Goal: Task Accomplishment & Management: Complete application form

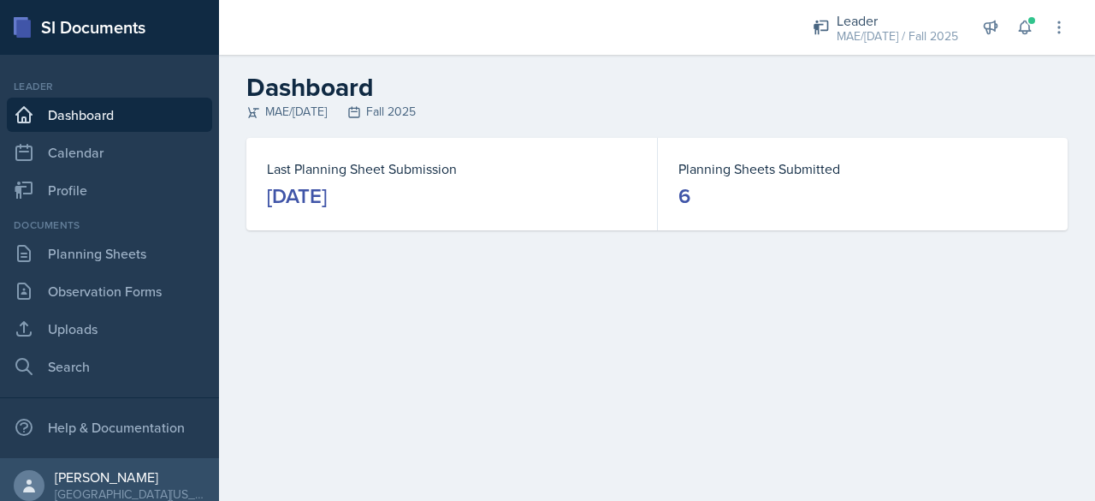
click at [134, 110] on link "Dashboard" at bounding box center [109, 115] width 205 height 34
click at [80, 259] on link "Planning Sheets" at bounding box center [109, 253] width 205 height 34
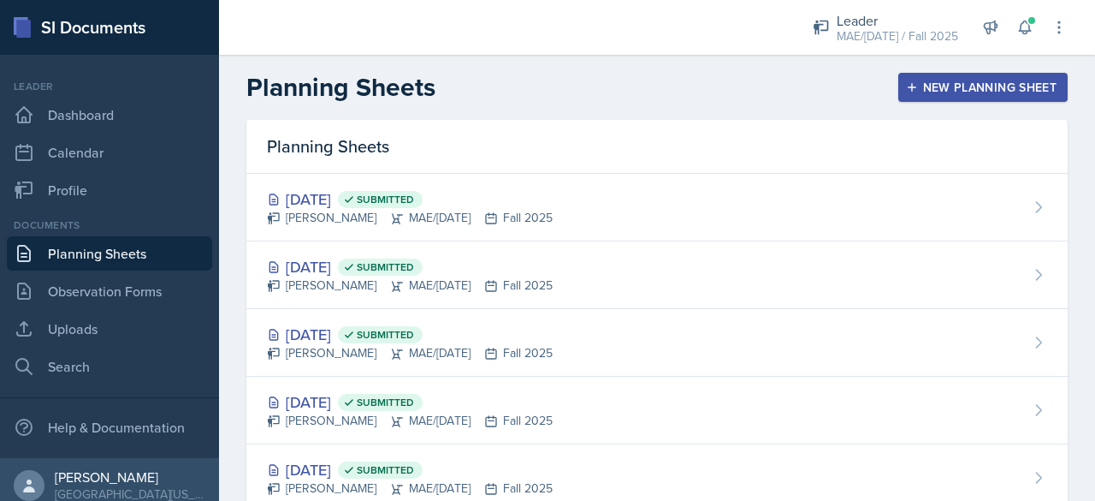
click at [969, 80] on div "New Planning Sheet" at bounding box center [983, 87] width 147 height 14
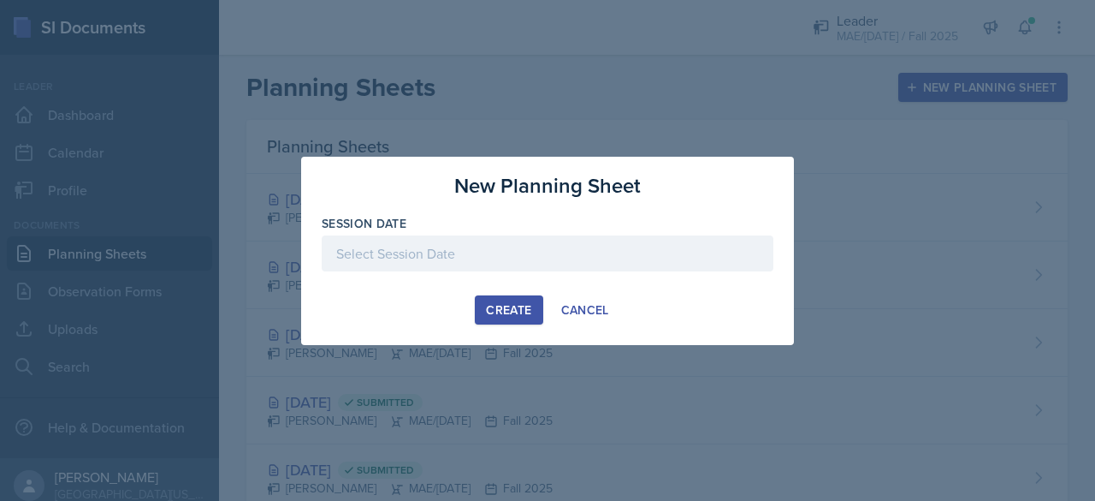
click at [522, 247] on div at bounding box center [548, 253] width 452 height 36
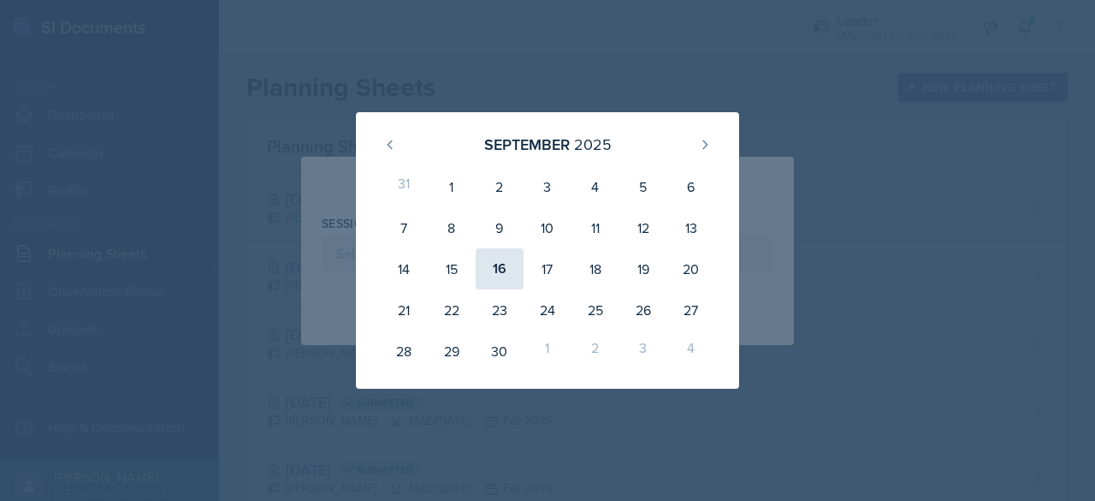
click at [511, 268] on div "16" at bounding box center [500, 268] width 48 height 41
type input "[DATE]"
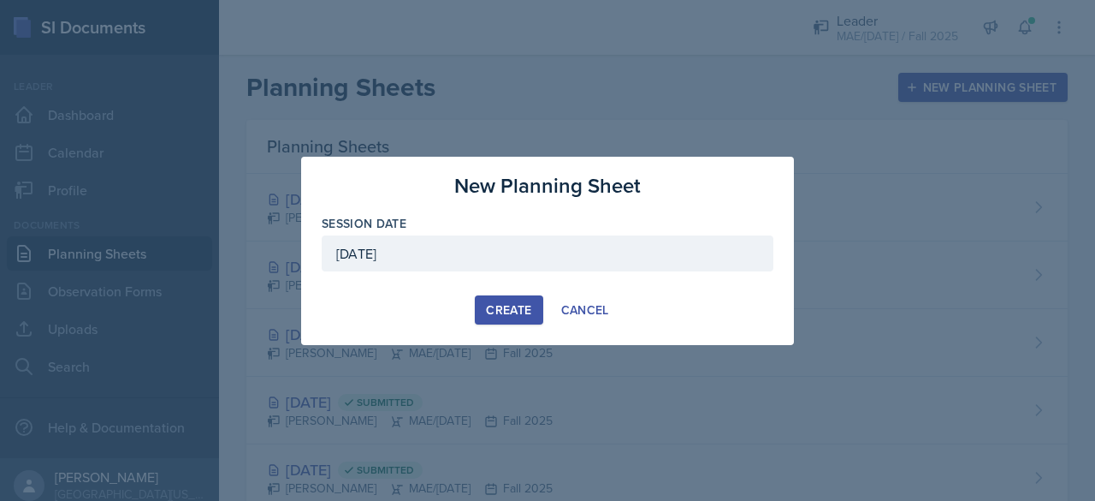
click at [505, 310] on div "Create" at bounding box center [508, 310] width 45 height 14
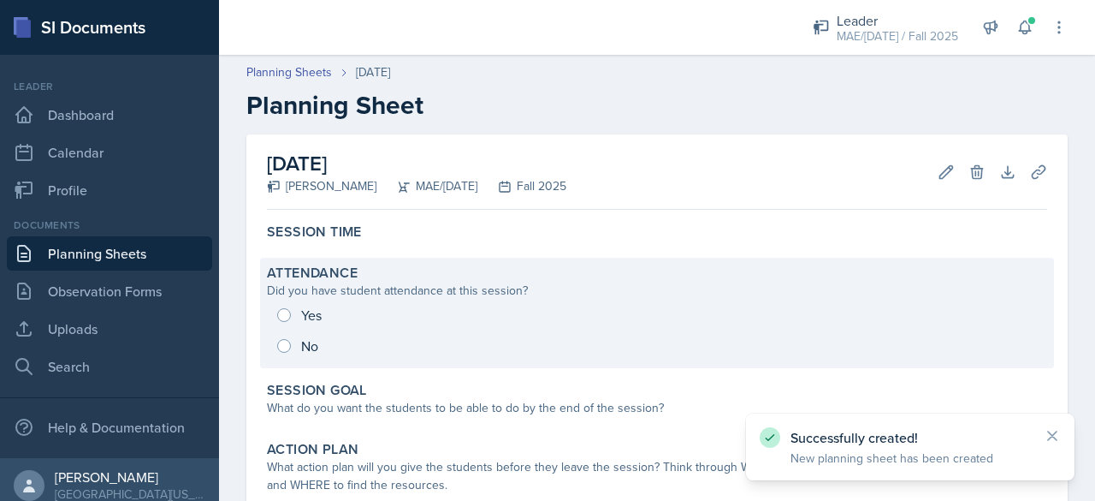
click at [291, 307] on div "Yes No" at bounding box center [657, 330] width 780 height 62
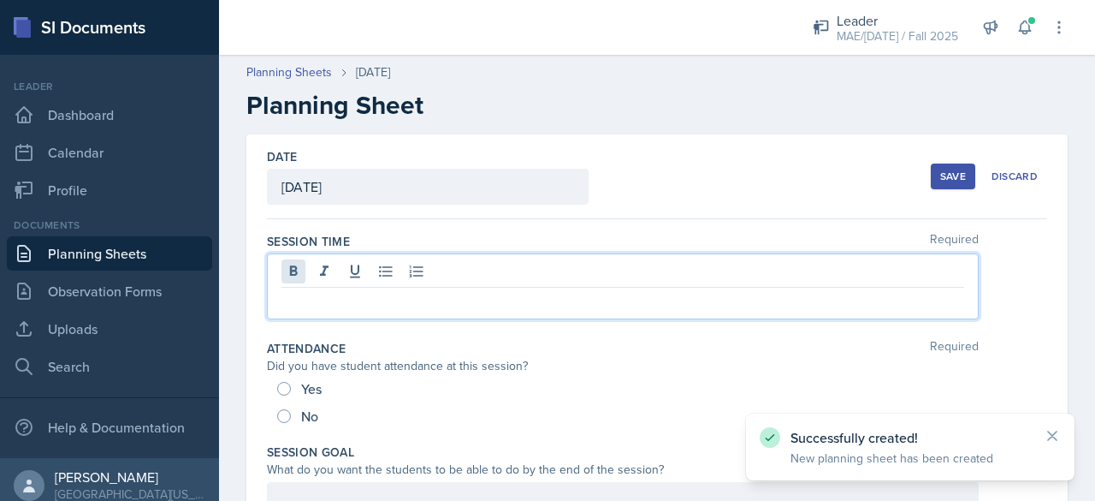
click at [286, 264] on div at bounding box center [623, 286] width 712 height 66
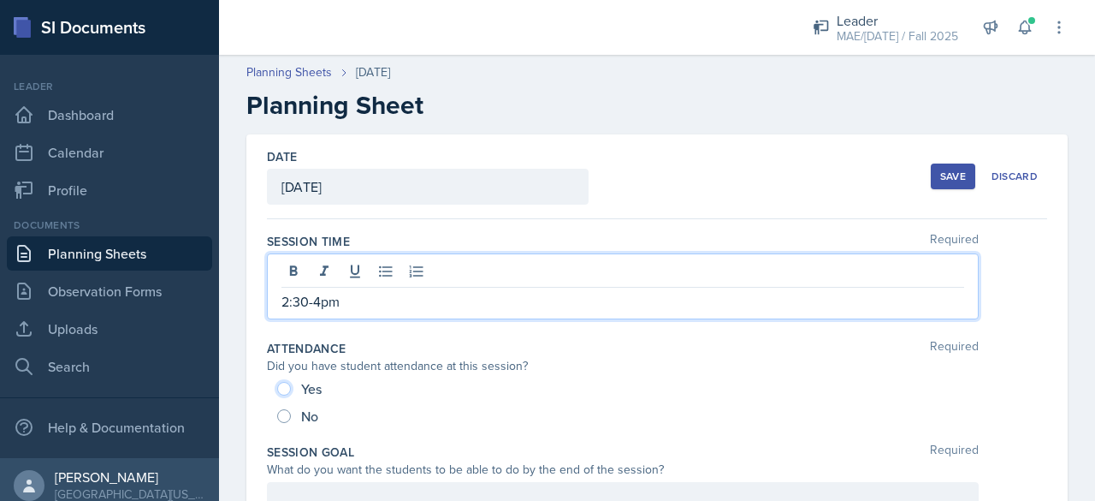
click at [286, 384] on input "Yes" at bounding box center [284, 389] width 14 height 14
radio input "true"
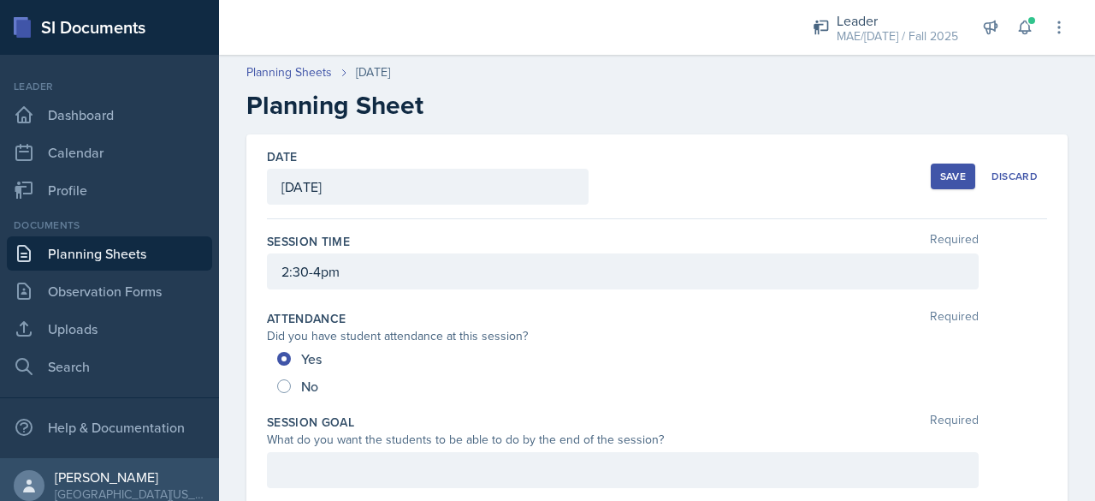
click at [349, 465] on div at bounding box center [623, 470] width 712 height 36
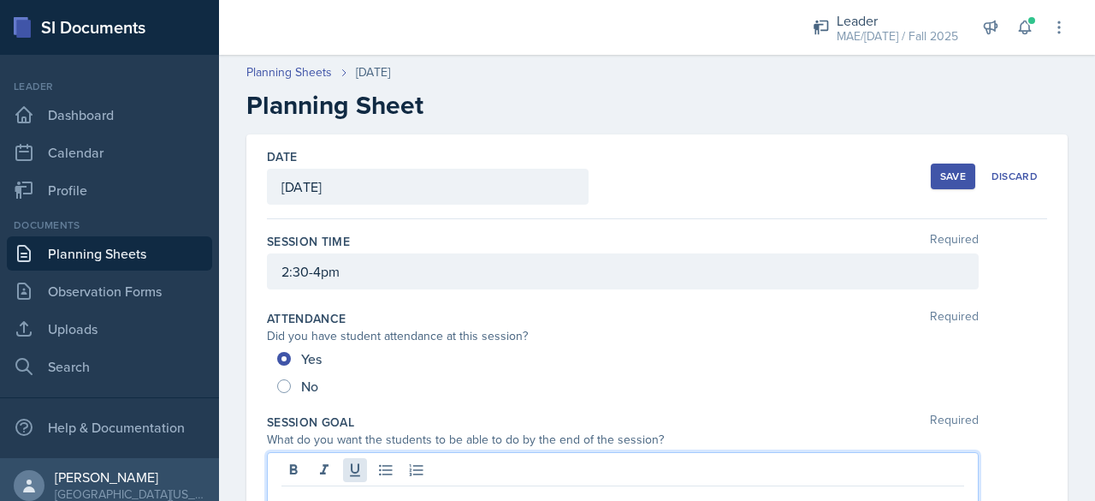
paste div
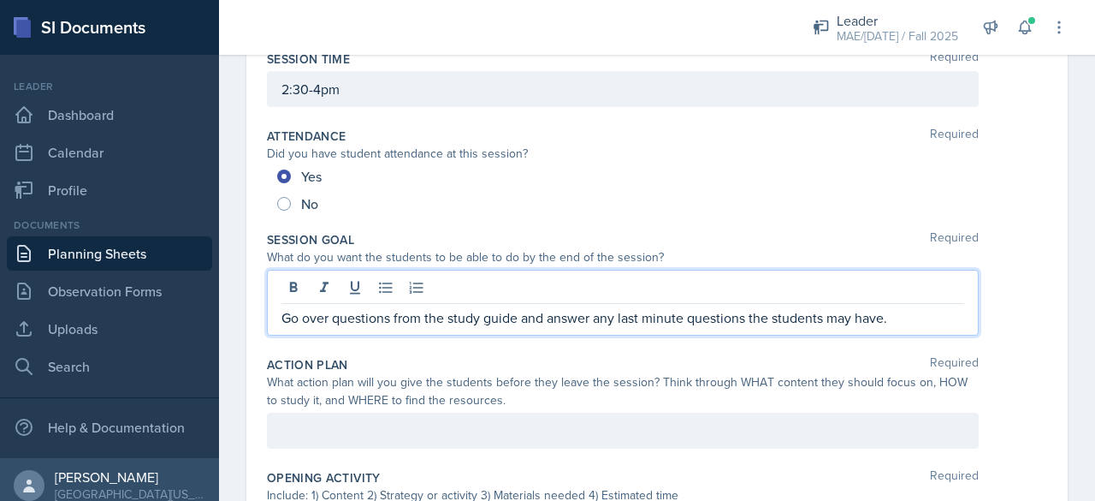
scroll to position [696, 0]
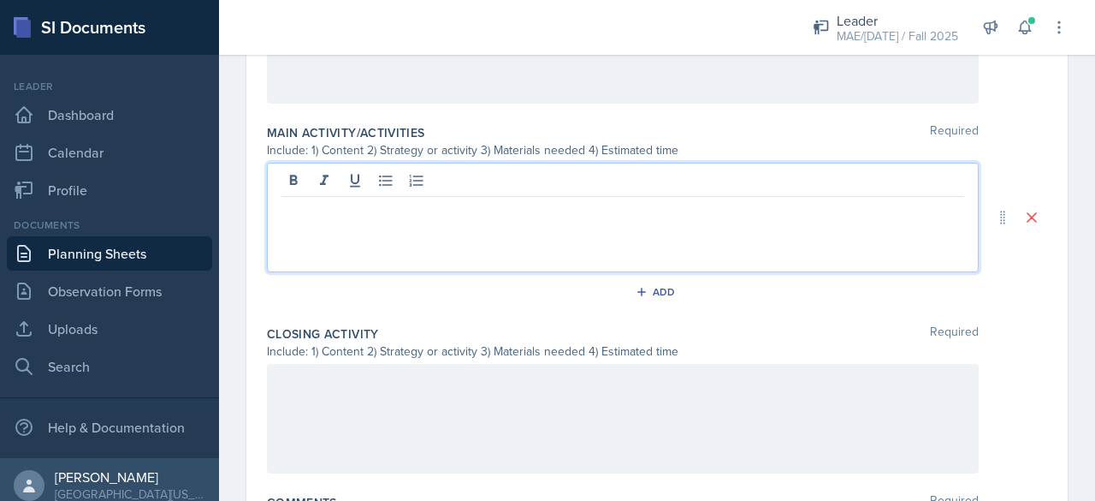
click at [540, 172] on div at bounding box center [623, 218] width 712 height 110
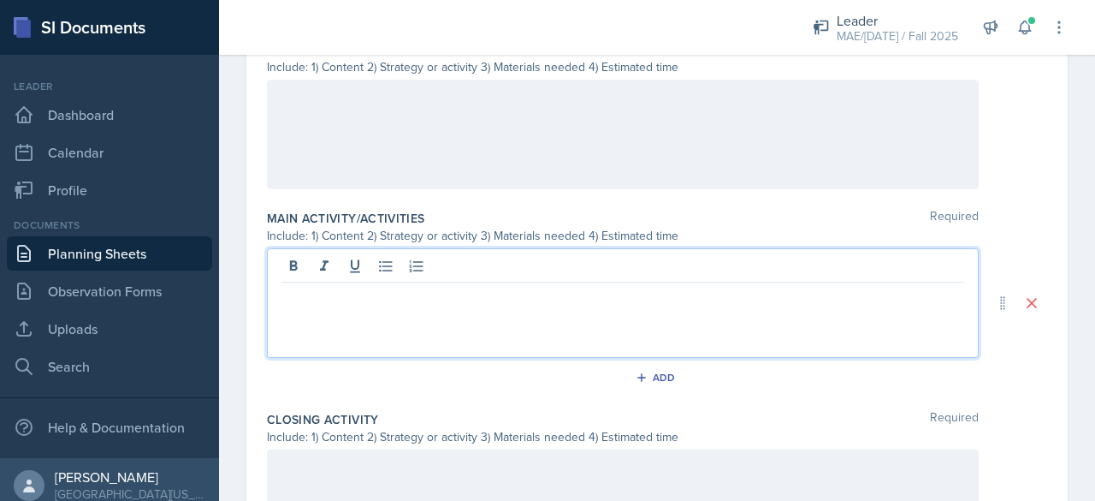
click at [507, 167] on div at bounding box center [623, 135] width 712 height 110
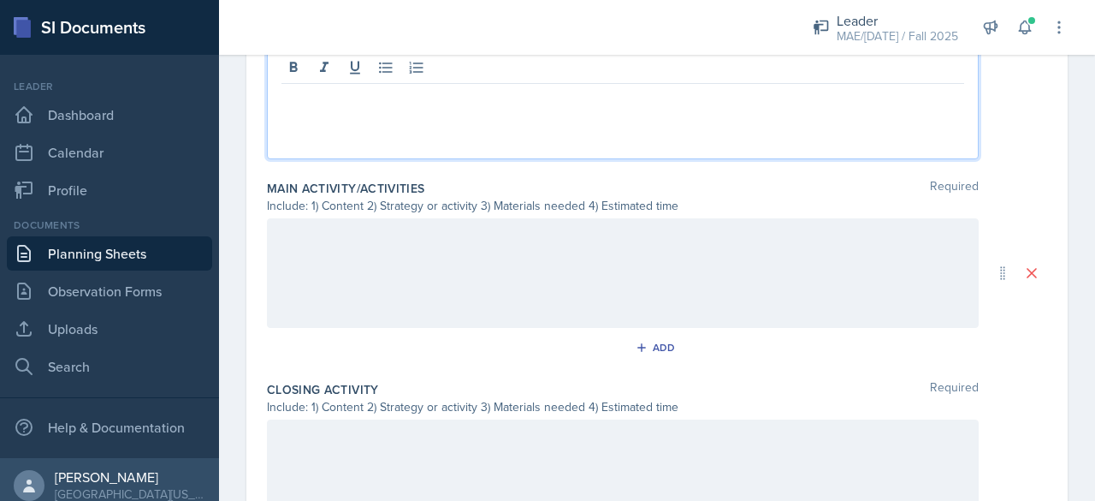
scroll to position [439, 0]
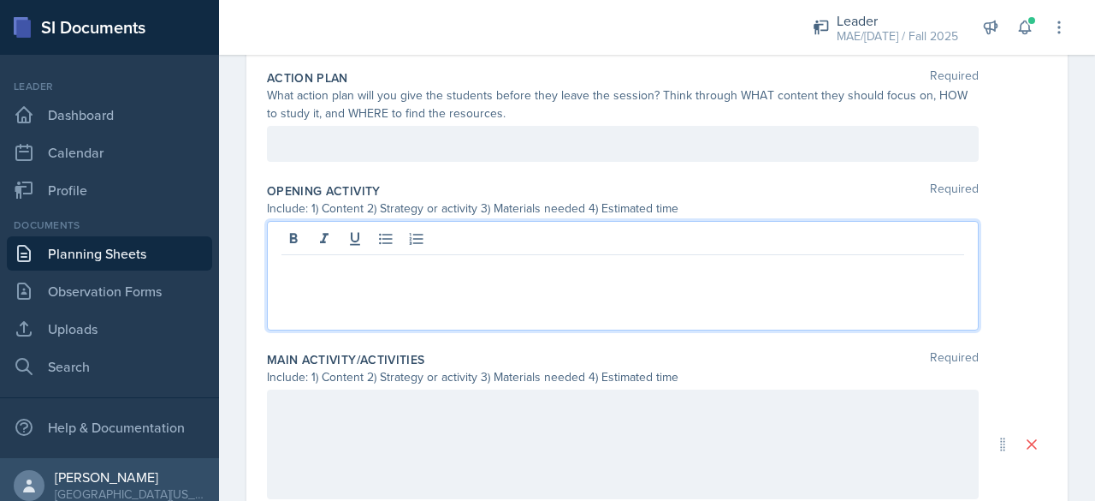
click at [343, 135] on p at bounding box center [623, 143] width 683 height 21
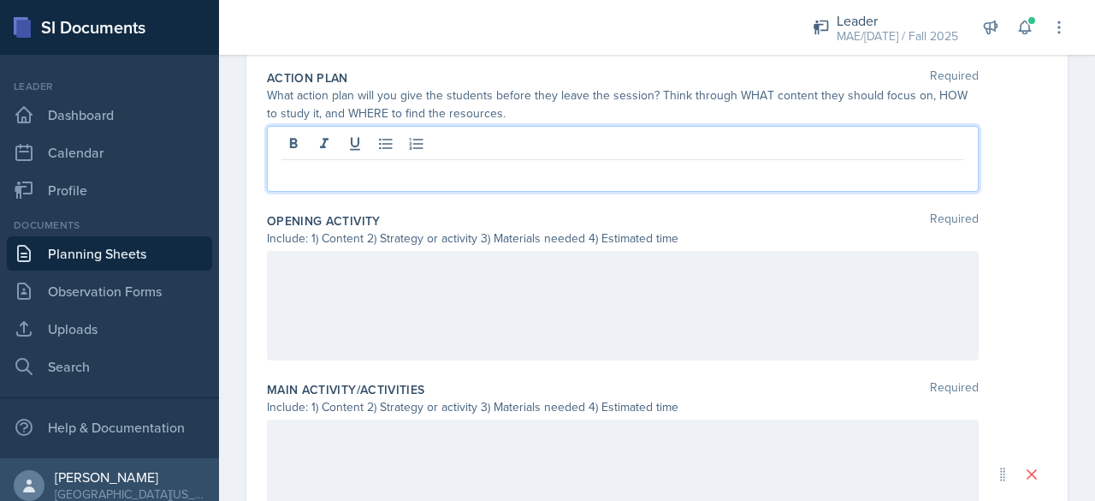
scroll to position [469, 0]
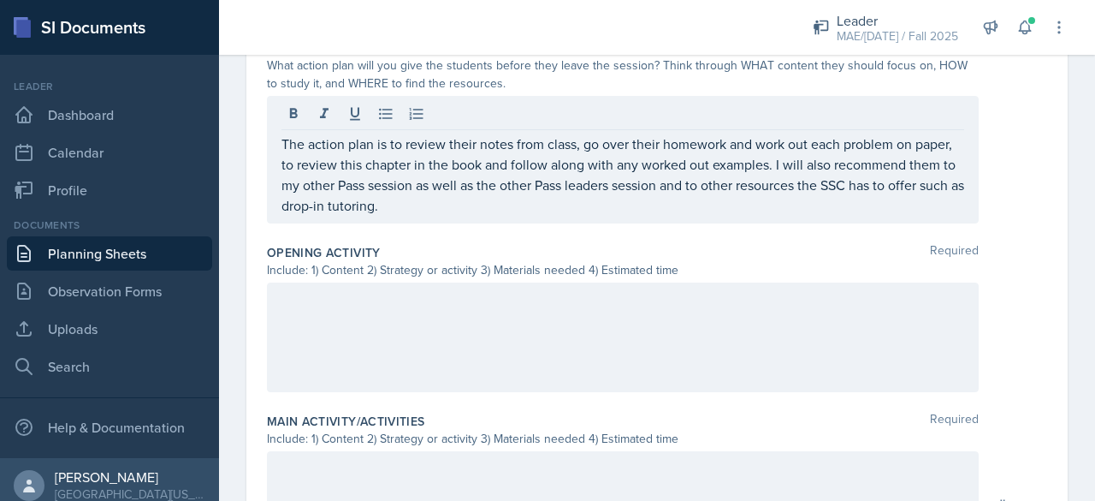
click at [381, 324] on div at bounding box center [623, 337] width 712 height 110
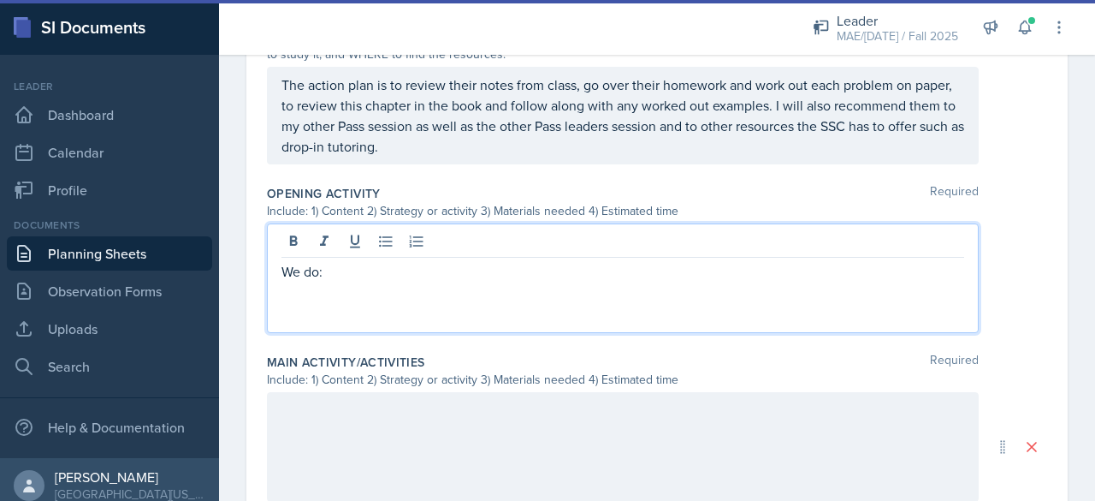
click at [365, 418] on div at bounding box center [623, 447] width 712 height 110
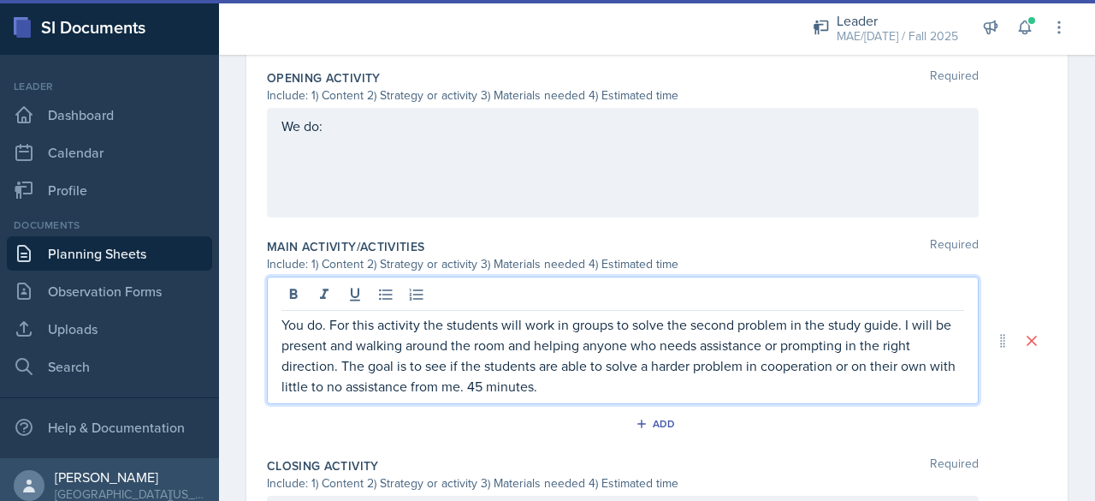
scroll to position [699, 0]
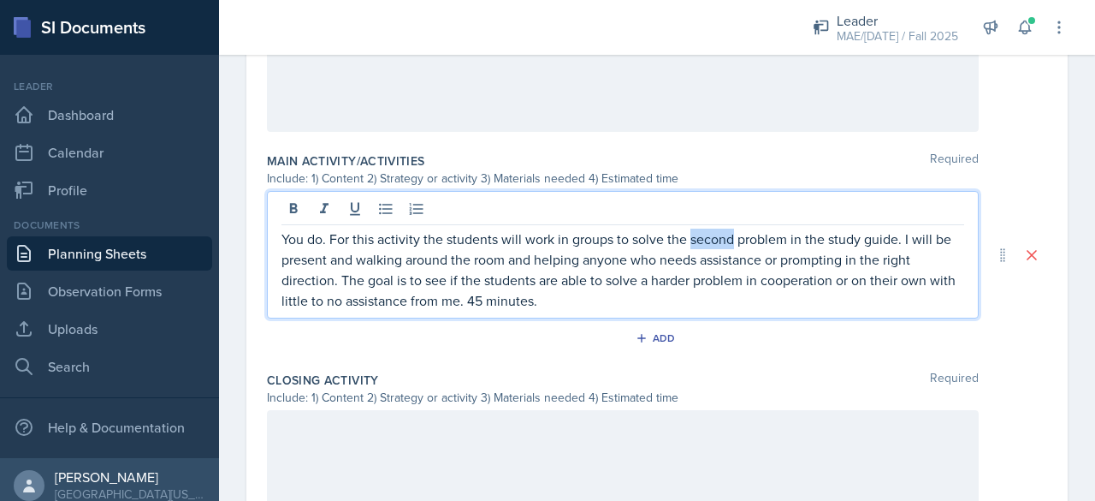
drag, startPoint x: 690, startPoint y: 238, endPoint x: 730, endPoint y: 232, distance: 40.7
click at [730, 232] on p "You do. For this activity the students will work in groups to solve the second …" at bounding box center [623, 269] width 683 height 82
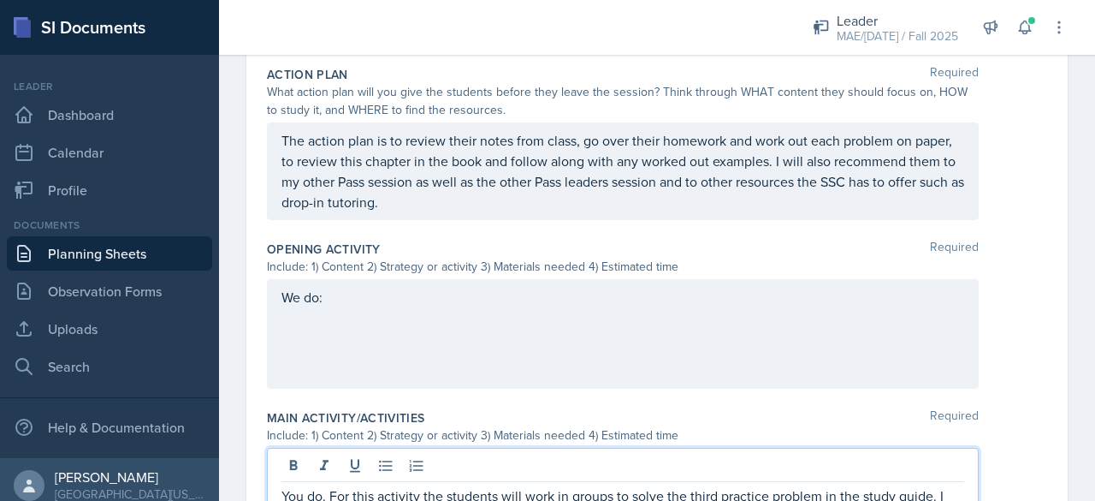
click at [496, 331] on div "We do:" at bounding box center [623, 334] width 712 height 110
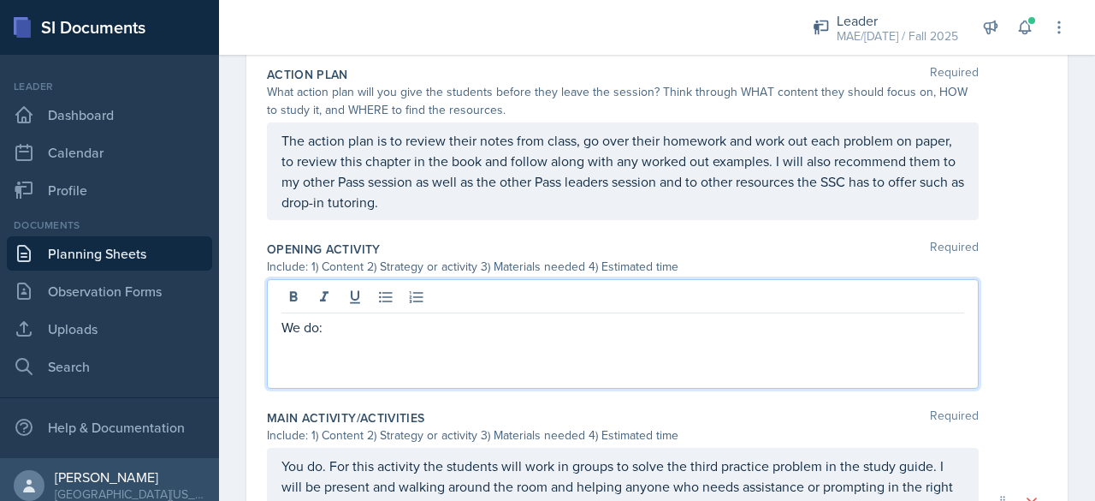
scroll to position [472, 0]
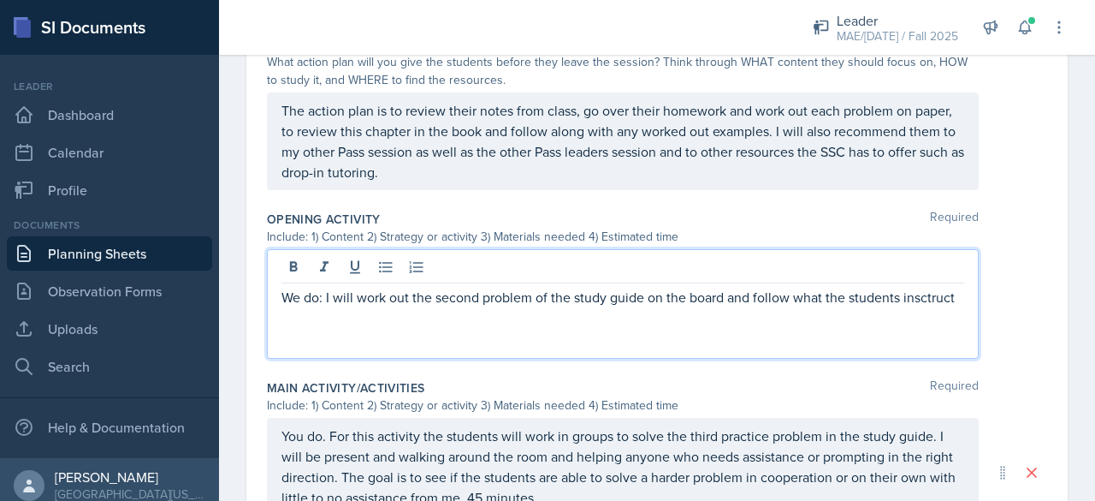
click at [293, 307] on p "We do: I will work out the second problem of the study guide on the board and f…" at bounding box center [623, 297] width 683 height 21
click at [302, 307] on p "We do: I will work out the second problem of the study guide on the board and f…" at bounding box center [623, 297] width 683 height 21
click at [302, 318] on div "We do: I will work out the second problem of the study guide on the board and f…" at bounding box center [623, 304] width 712 height 110
click at [950, 302] on p "We do: I will work out the second problem of the study guide on the board and f…" at bounding box center [623, 297] width 683 height 21
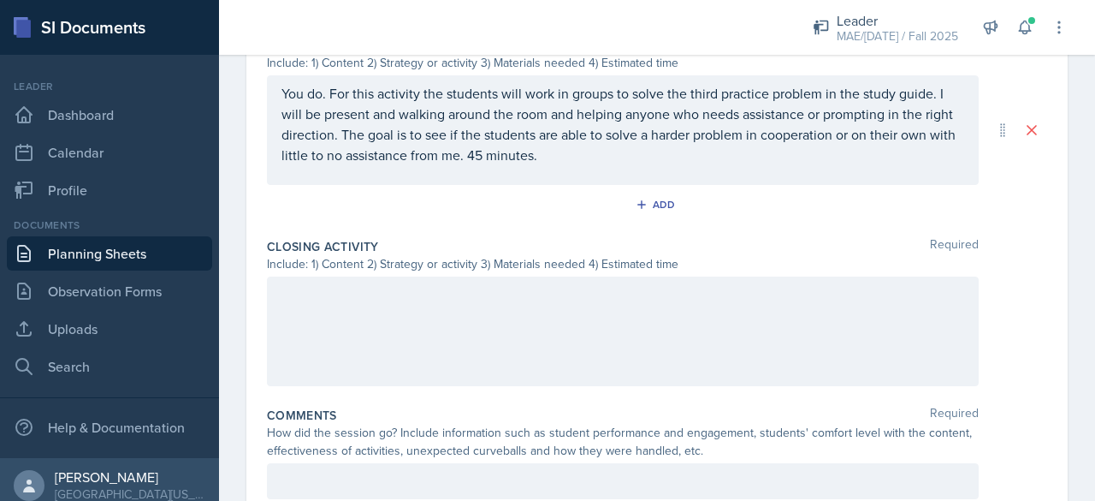
click at [316, 311] on div at bounding box center [623, 331] width 712 height 110
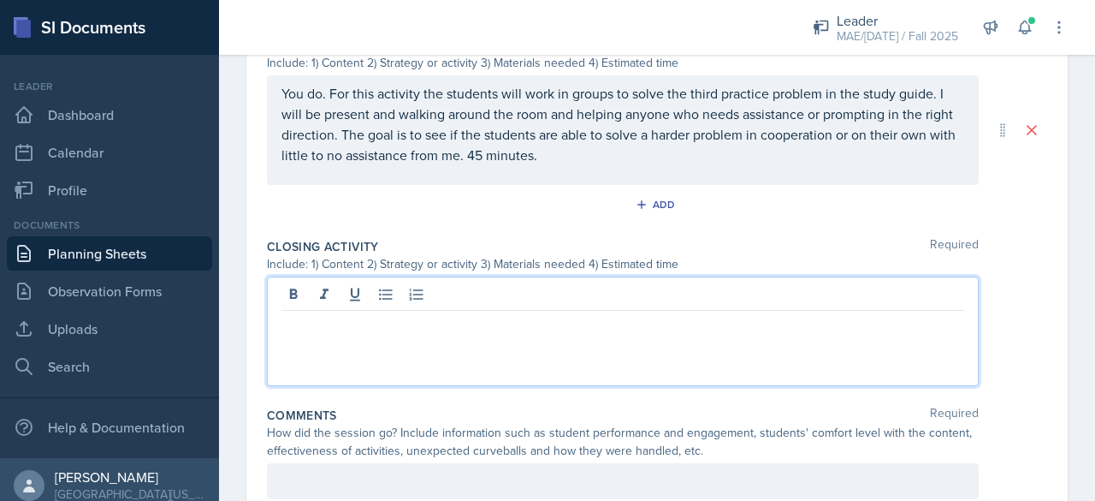
scroll to position [844, 0]
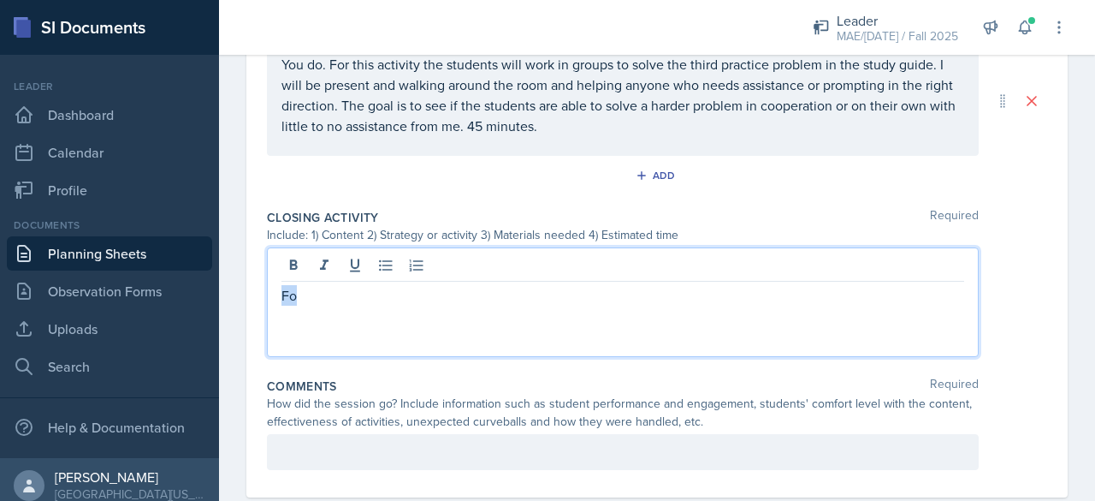
drag, startPoint x: 303, startPoint y: 292, endPoint x: 253, endPoint y: 284, distance: 50.2
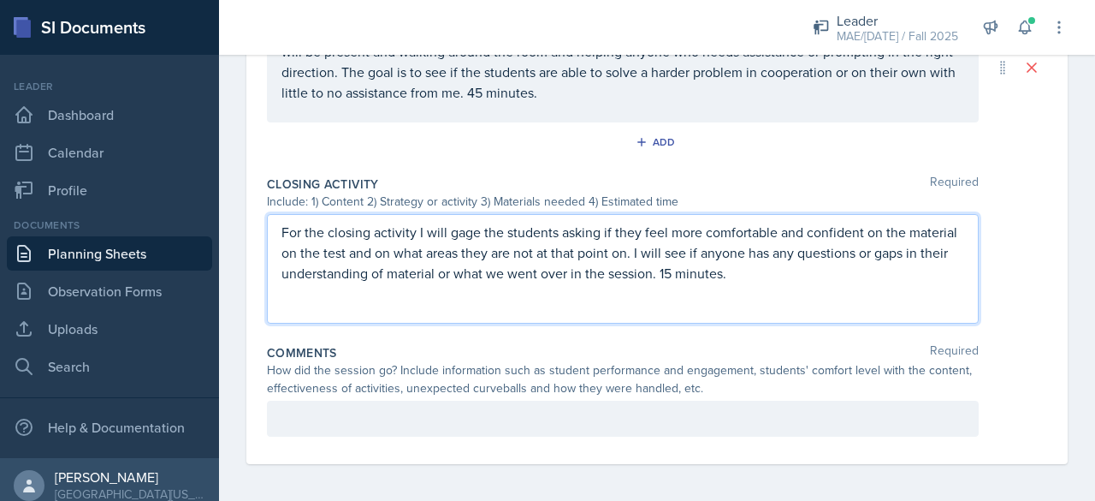
click at [319, 402] on div at bounding box center [623, 418] width 712 height 36
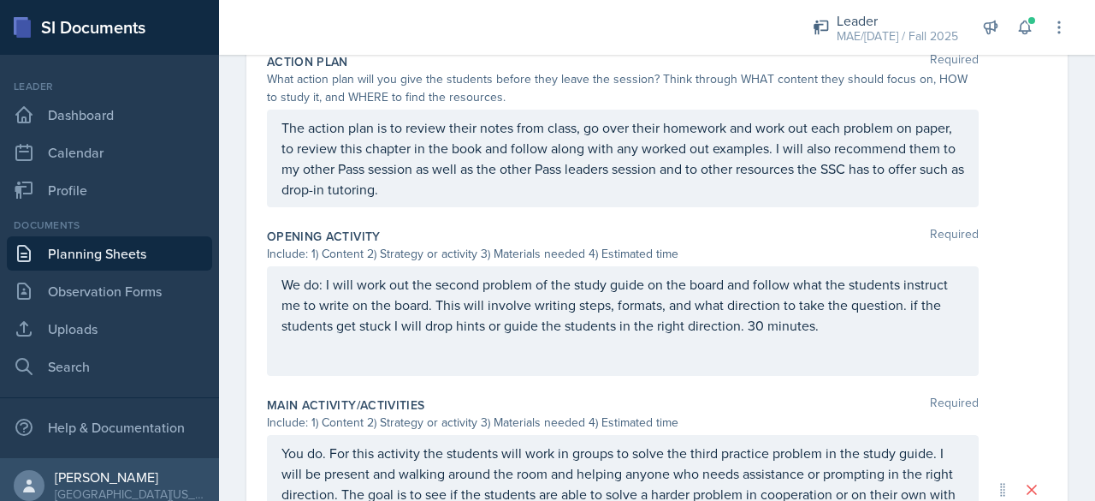
scroll to position [0, 0]
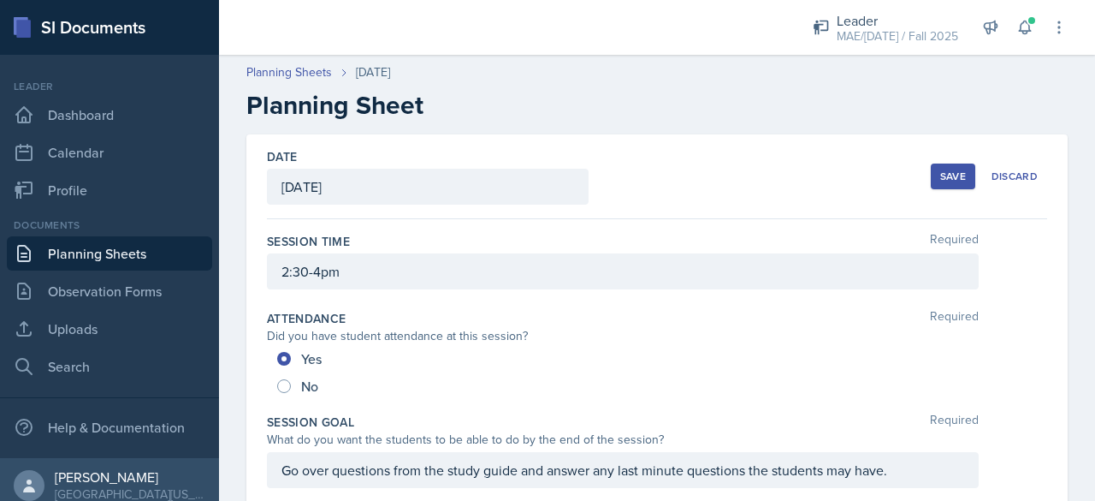
click at [931, 187] on button "Save" at bounding box center [953, 176] width 44 height 26
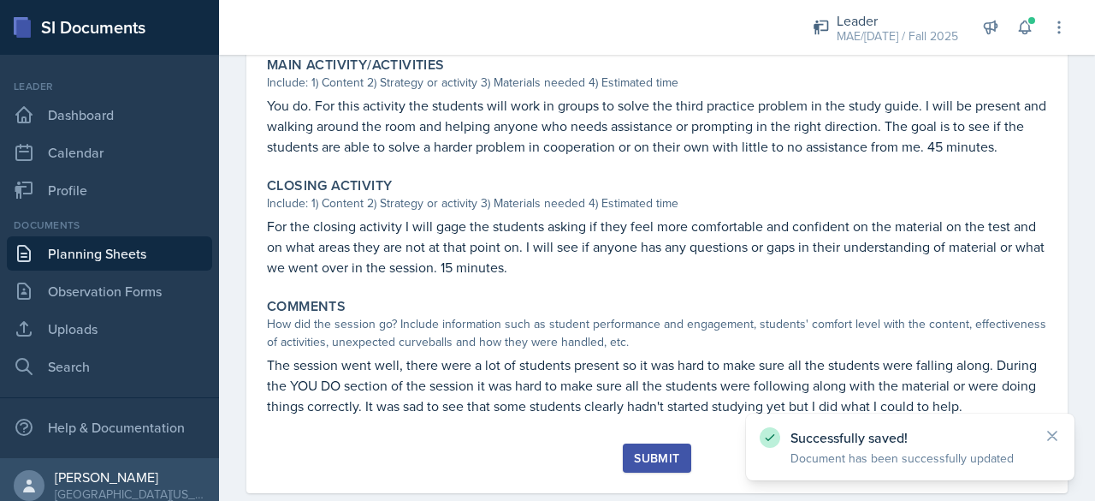
scroll to position [738, 0]
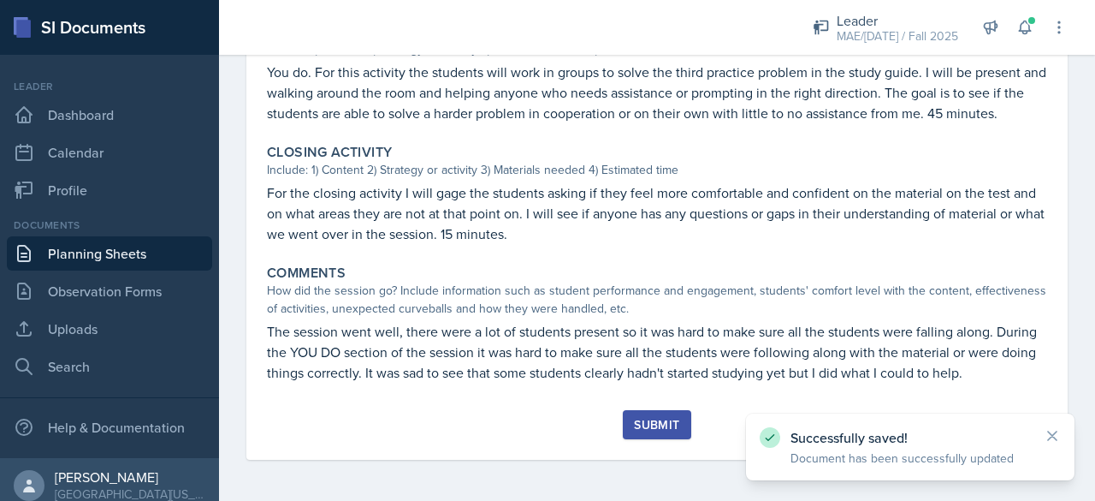
click at [639, 423] on div "Submit" at bounding box center [656, 425] width 45 height 14
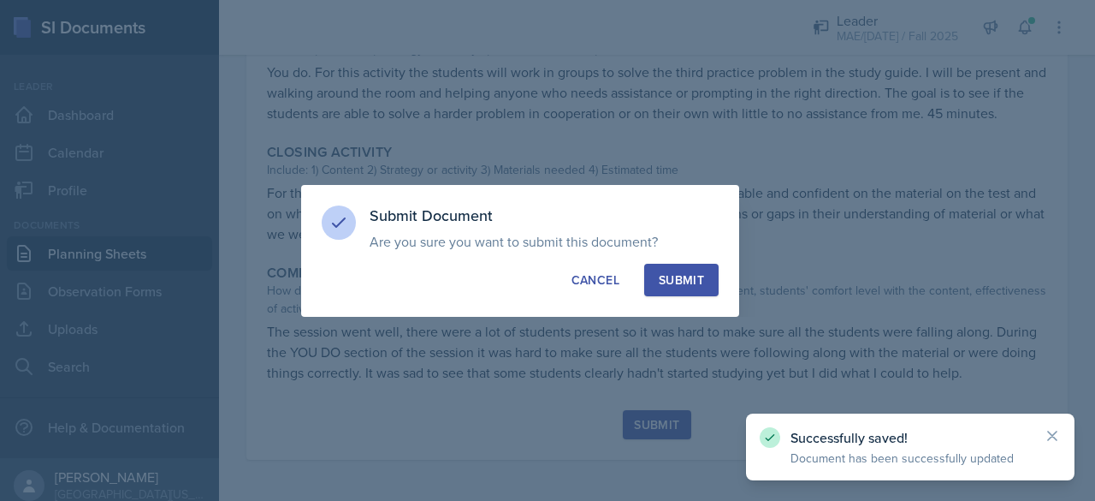
click at [703, 285] on div "Submit" at bounding box center [681, 279] width 45 height 17
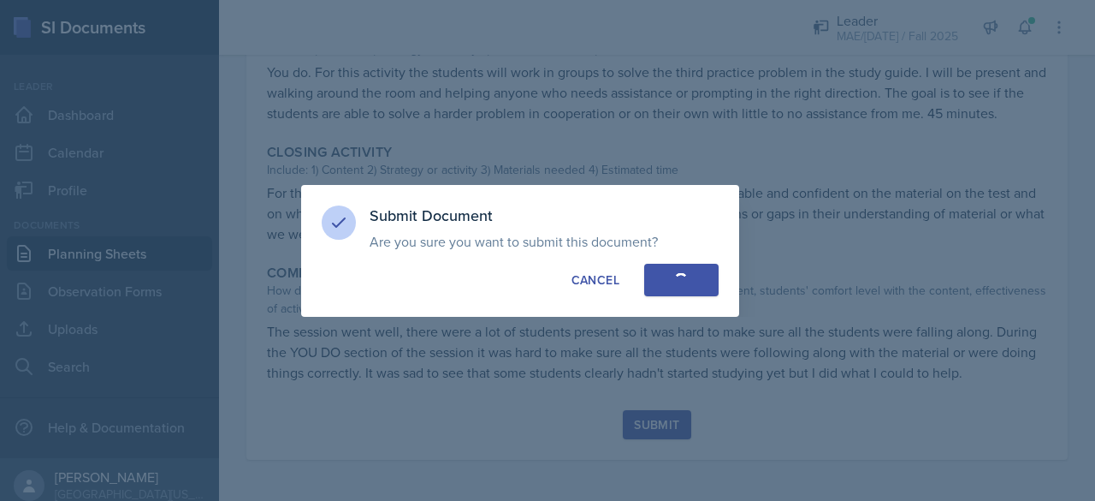
radio input "true"
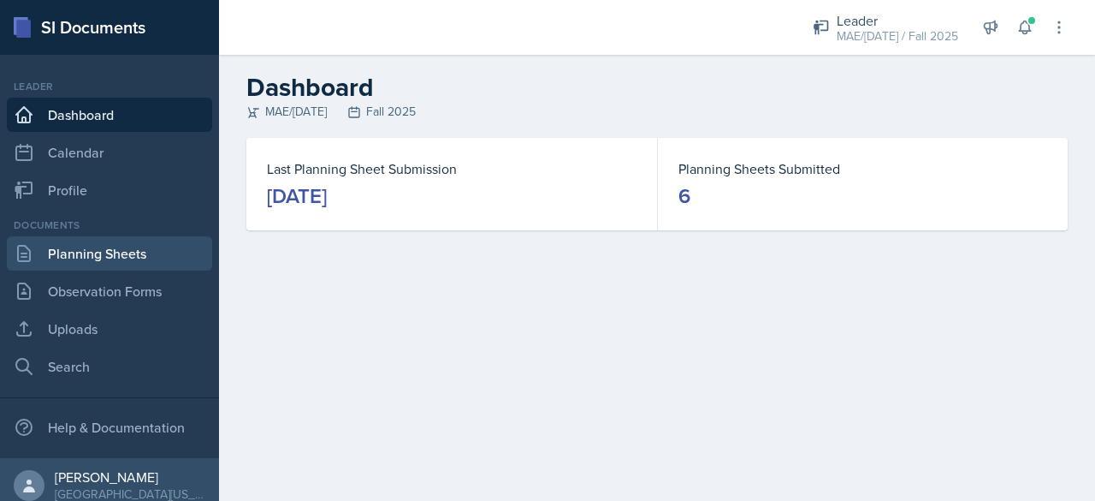
click at [159, 244] on link "Planning Sheets" at bounding box center [109, 253] width 205 height 34
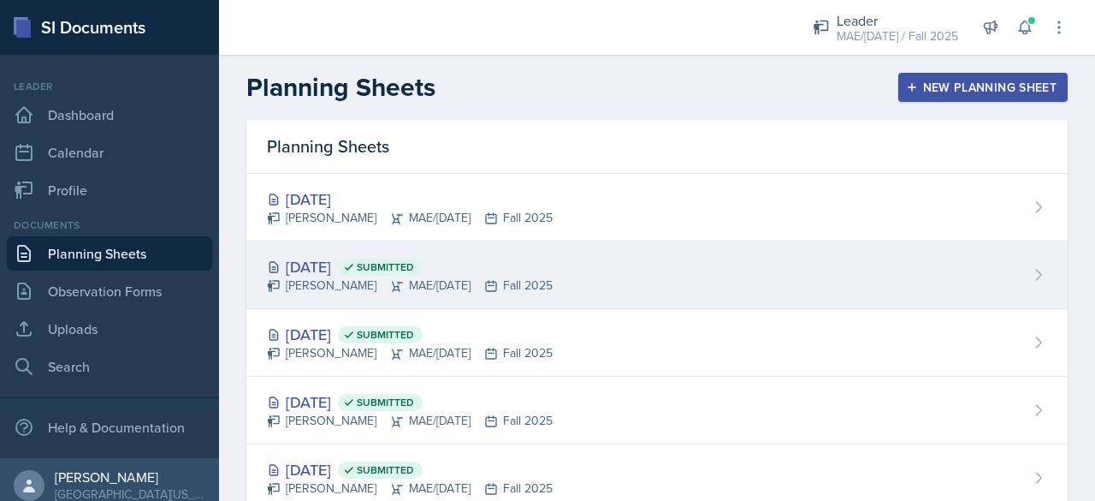
click at [300, 263] on div "Sep 11th, 2025 Submitted" at bounding box center [410, 266] width 286 height 23
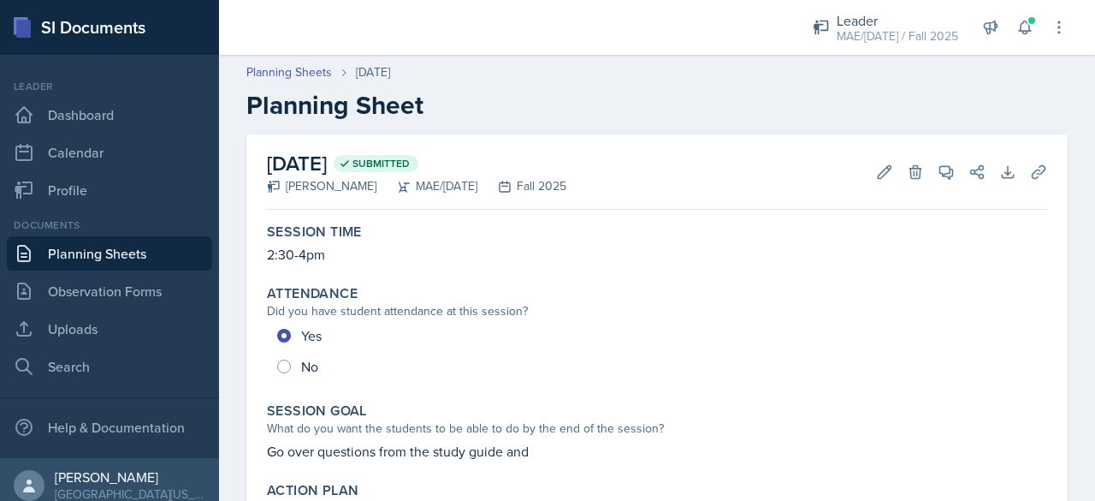
scroll to position [86, 0]
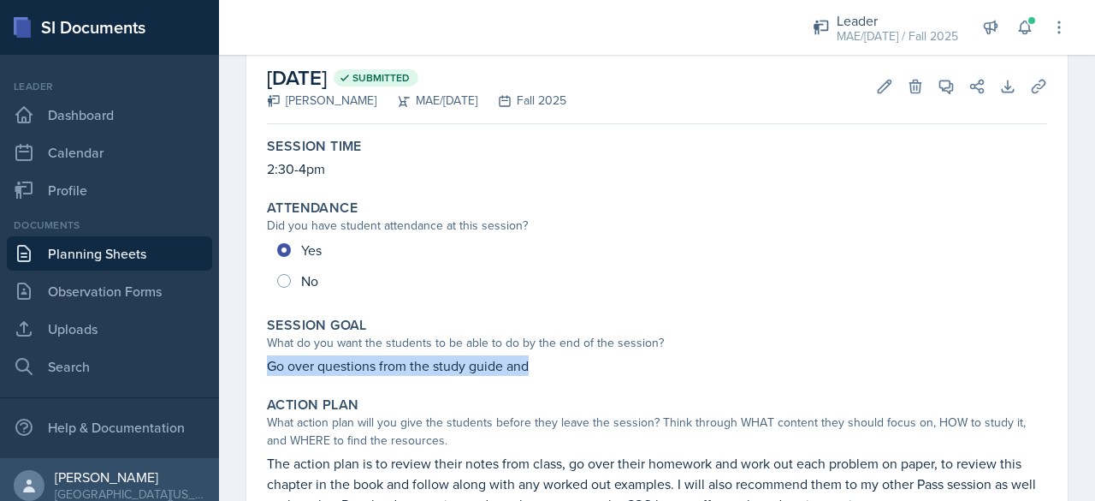
drag, startPoint x: 532, startPoint y: 369, endPoint x: 264, endPoint y: 377, distance: 268.8
click at [264, 377] on div "Session Goal What do you want the students to be able to do by the end of the s…" at bounding box center [657, 346] width 794 height 73
copy p "Go over questions from the study guide and"
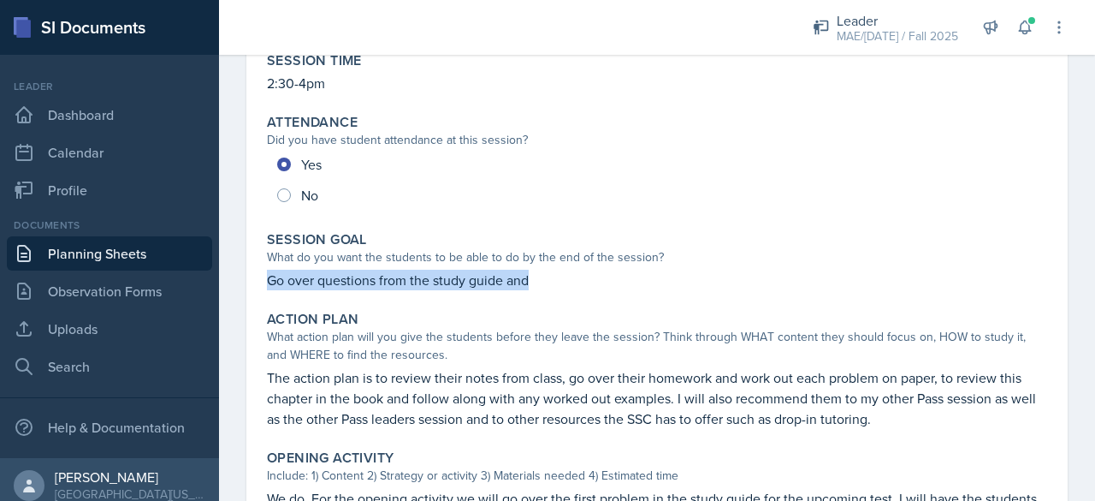
scroll to position [342, 0]
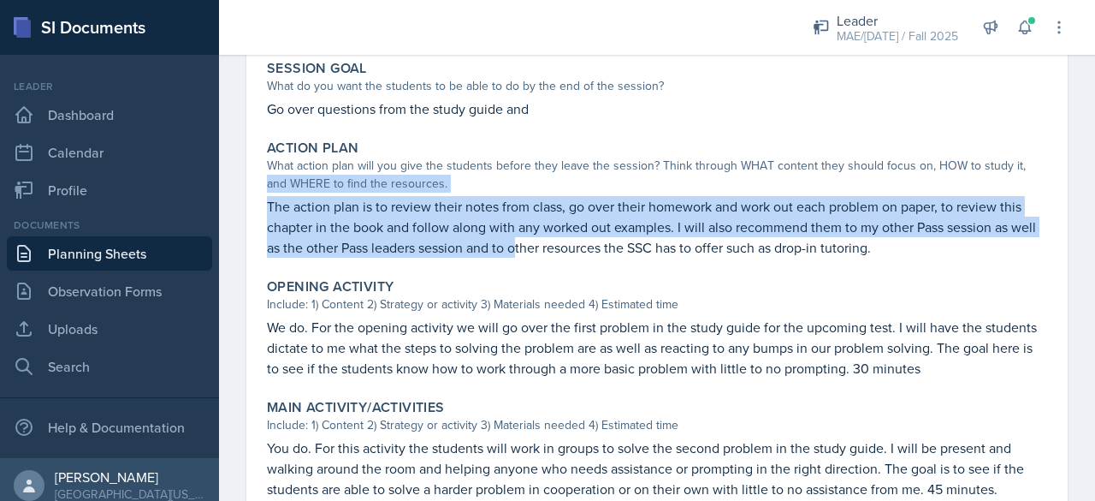
drag, startPoint x: 259, startPoint y: 190, endPoint x: 543, endPoint y: 249, distance: 289.3
click at [544, 247] on div "September 11th, 2025 Submitted Bram O'Neil MAE/CE 271 Fall 2025 Edit Delete Vie…" at bounding box center [656, 278] width 821 height 973
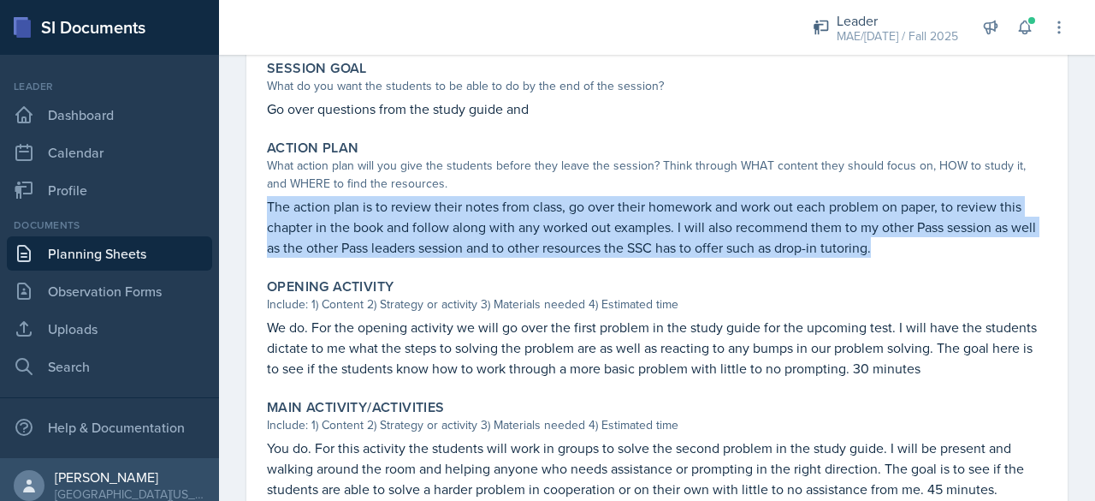
drag, startPoint x: 913, startPoint y: 252, endPoint x: 248, endPoint y: 211, distance: 666.2
click at [248, 211] on div "September 11th, 2025 Submitted Bram O'Neil MAE/CE 271 Fall 2025 Edit Delete Vie…" at bounding box center [656, 278] width 821 height 973
copy p "The action plan is to review their notes from class, go over their homework and…"
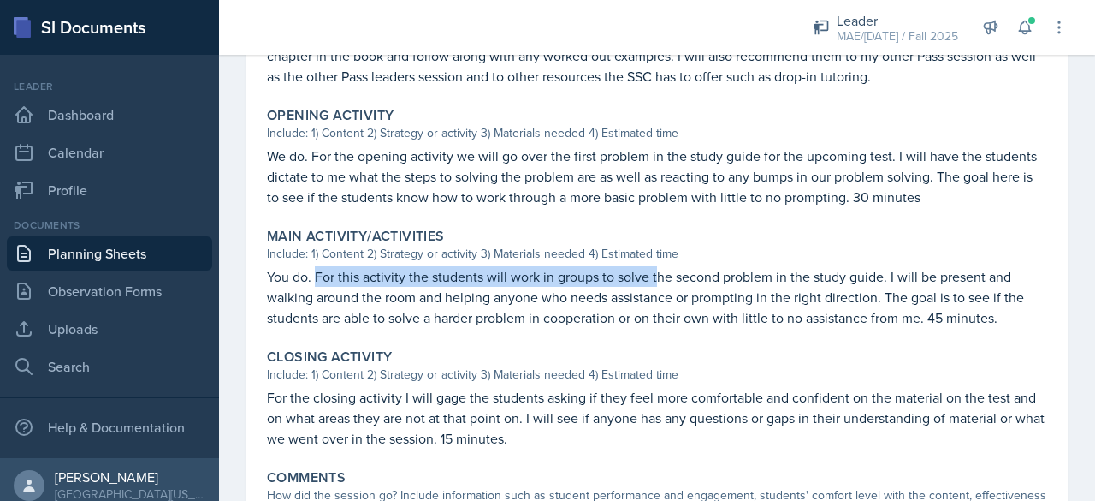
drag, startPoint x: 315, startPoint y: 273, endPoint x: 655, endPoint y: 270, distance: 339.7
click at [655, 270] on p "You do. For this activity the students will work in groups to solve the second …" at bounding box center [657, 297] width 780 height 62
click at [596, 271] on p "You do. For this activity the students will work in groups to solve the second …" at bounding box center [657, 297] width 780 height 62
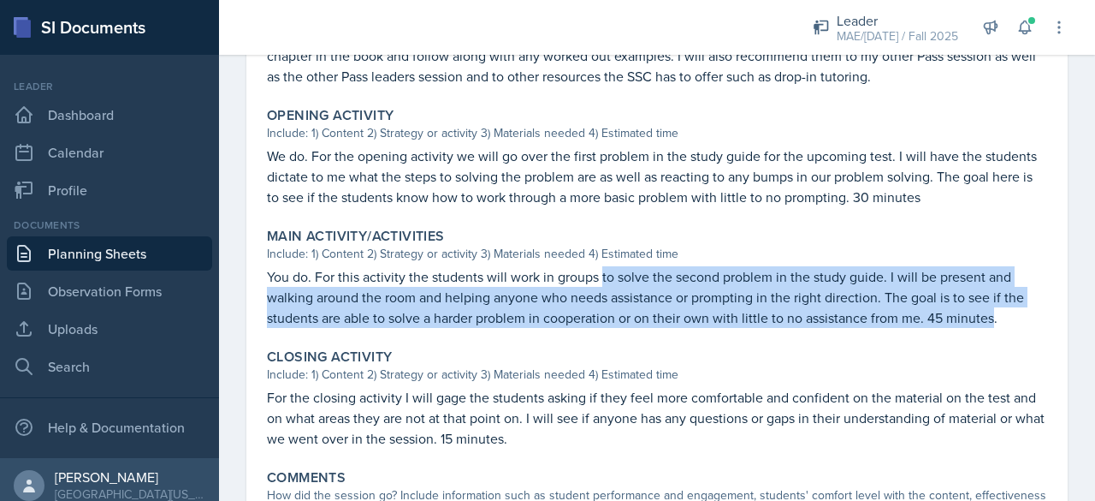
drag, startPoint x: 602, startPoint y: 272, endPoint x: 980, endPoint y: 305, distance: 378.8
click at [984, 305] on p "You do. For this activity the students will work in groups to solve the second …" at bounding box center [657, 297] width 780 height 62
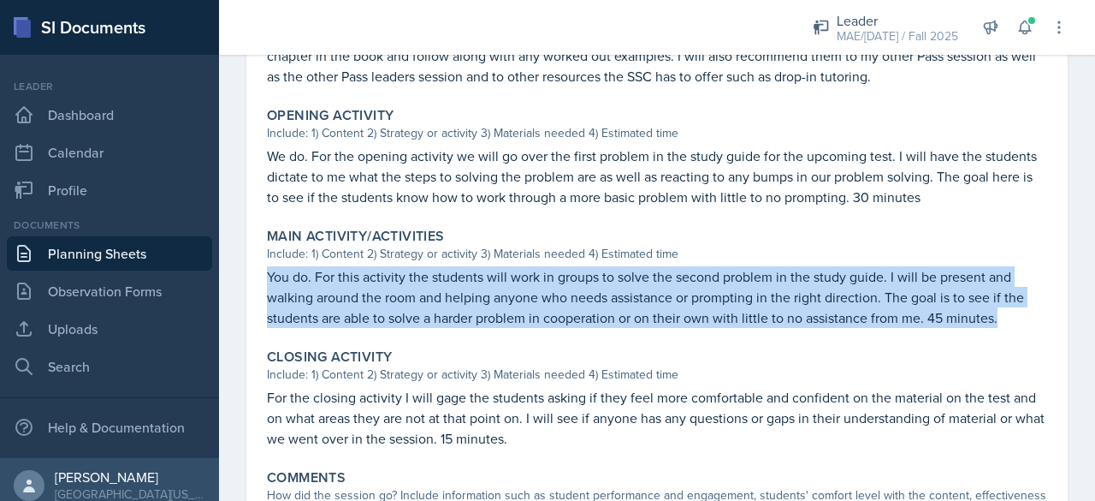
drag, startPoint x: 259, startPoint y: 272, endPoint x: 1023, endPoint y: 317, distance: 765.5
click at [1027, 317] on div "September 11th, 2025 Submitted Bram O'Neil MAE/CE 271 Fall 2025 Edit Delete Vie…" at bounding box center [656, 107] width 821 height 973
copy p "You do. For this activity the students will work in groups to solve the second …"
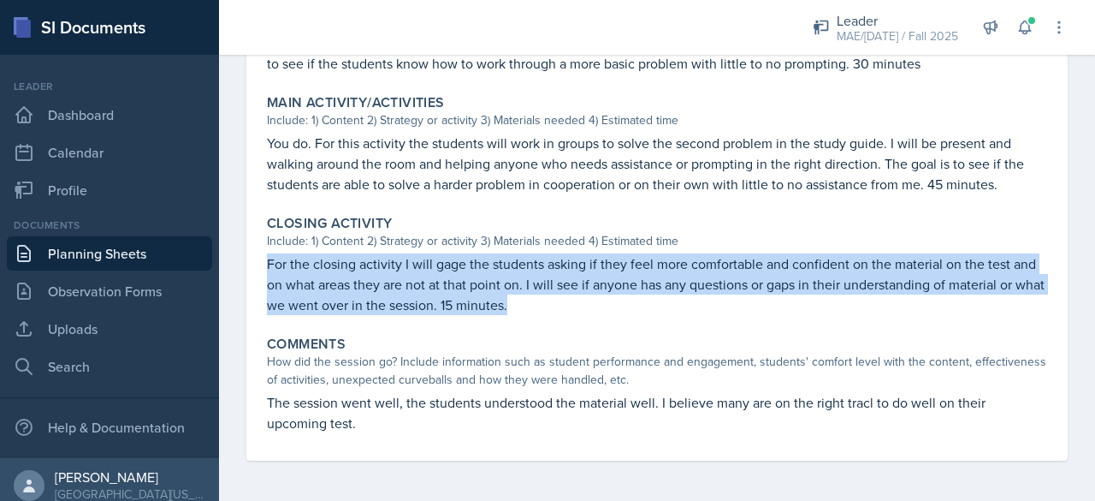
drag, startPoint x: 259, startPoint y: 260, endPoint x: 562, endPoint y: 311, distance: 307.2
copy p "For the closing activity I will gage the students asking if they feel more comf…"
